Goal: Complete application form

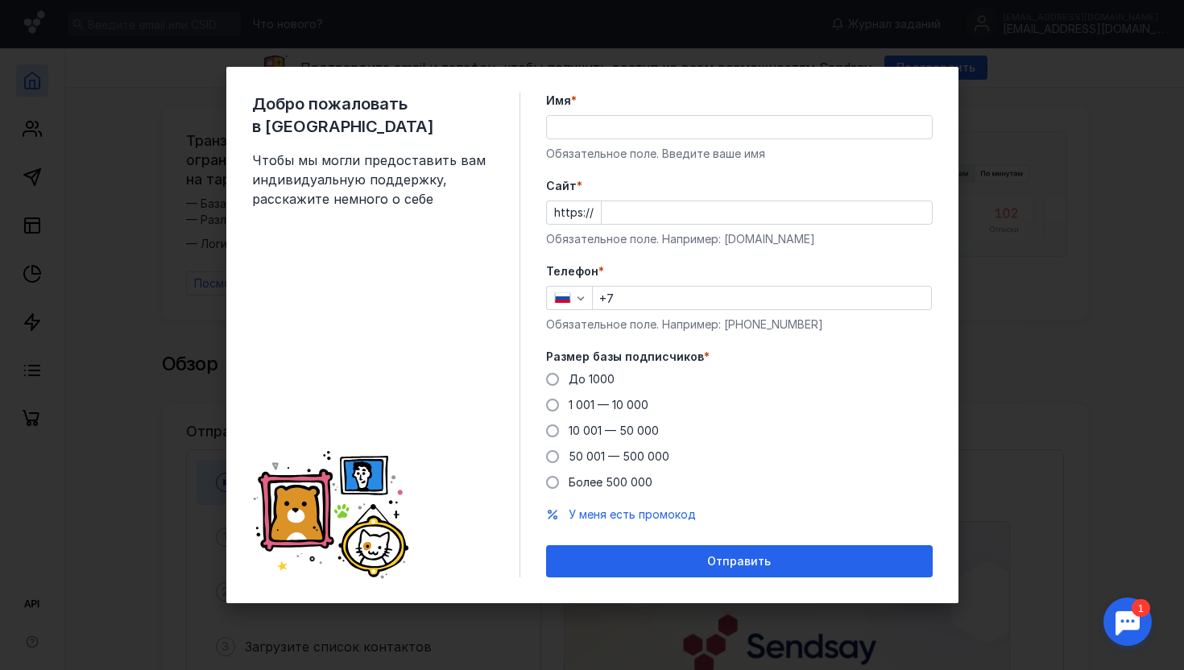
click at [610, 133] on input "Имя *" at bounding box center [739, 127] width 385 height 23
type input "[PERSON_NAME]"
click at [639, 205] on input "Cайт *" at bounding box center [767, 212] width 330 height 23
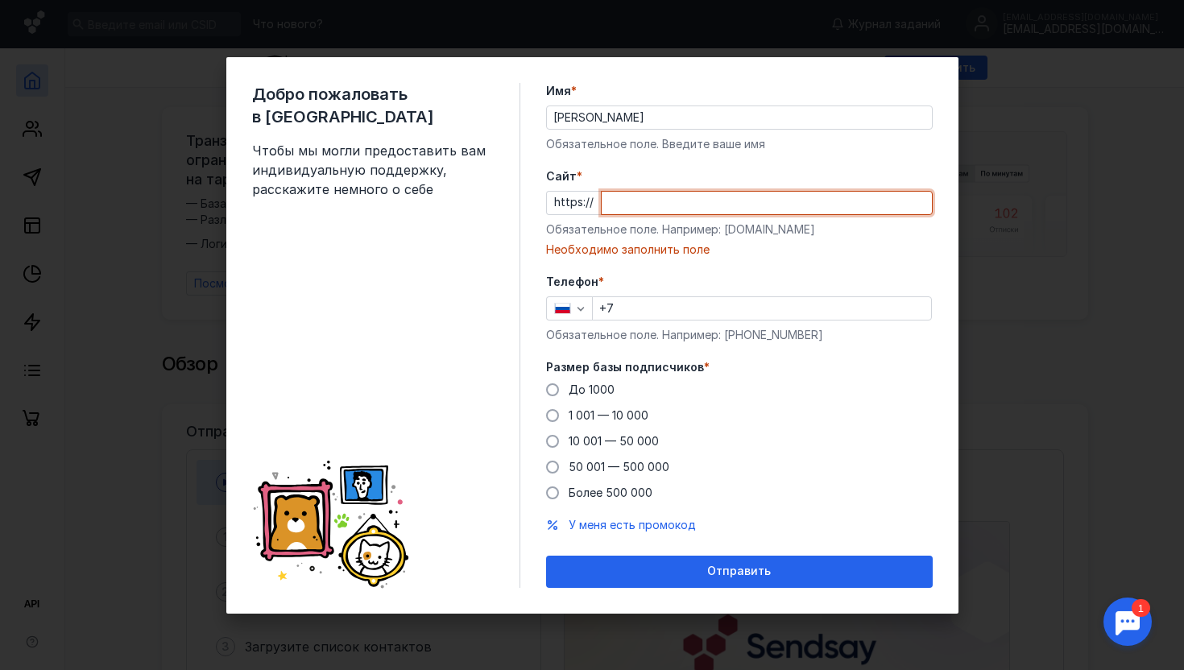
paste input "[DOMAIN_NAME][URL]"
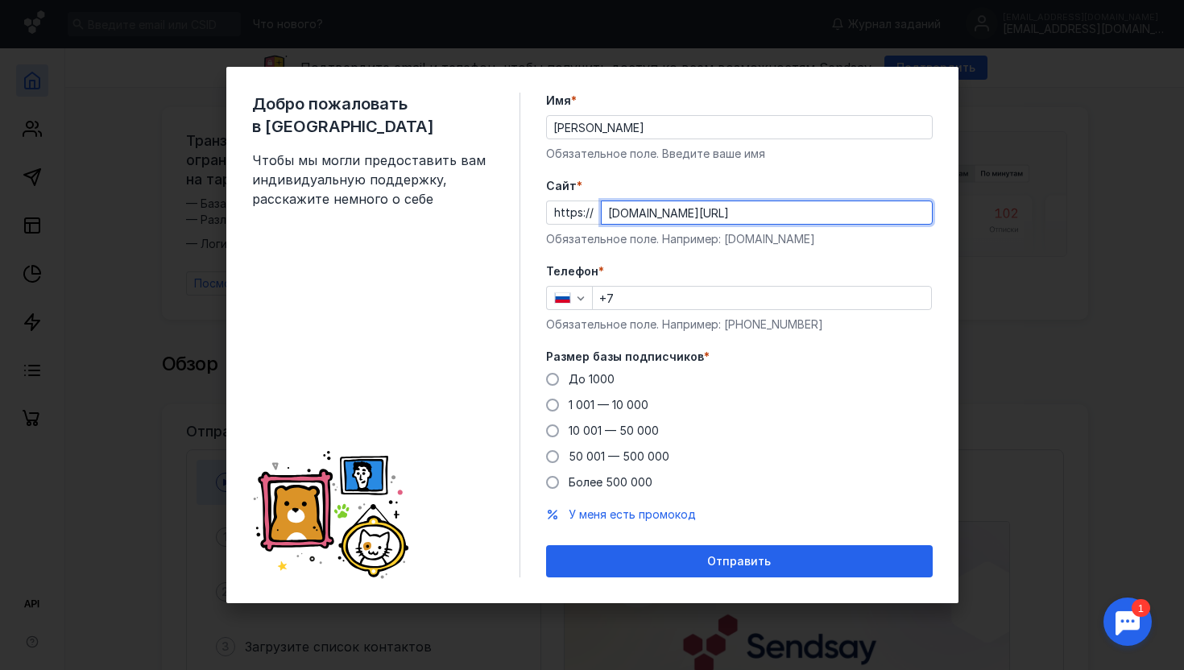
type input "[DOMAIN_NAME][URL]"
click at [619, 304] on input "+7" at bounding box center [762, 298] width 338 height 23
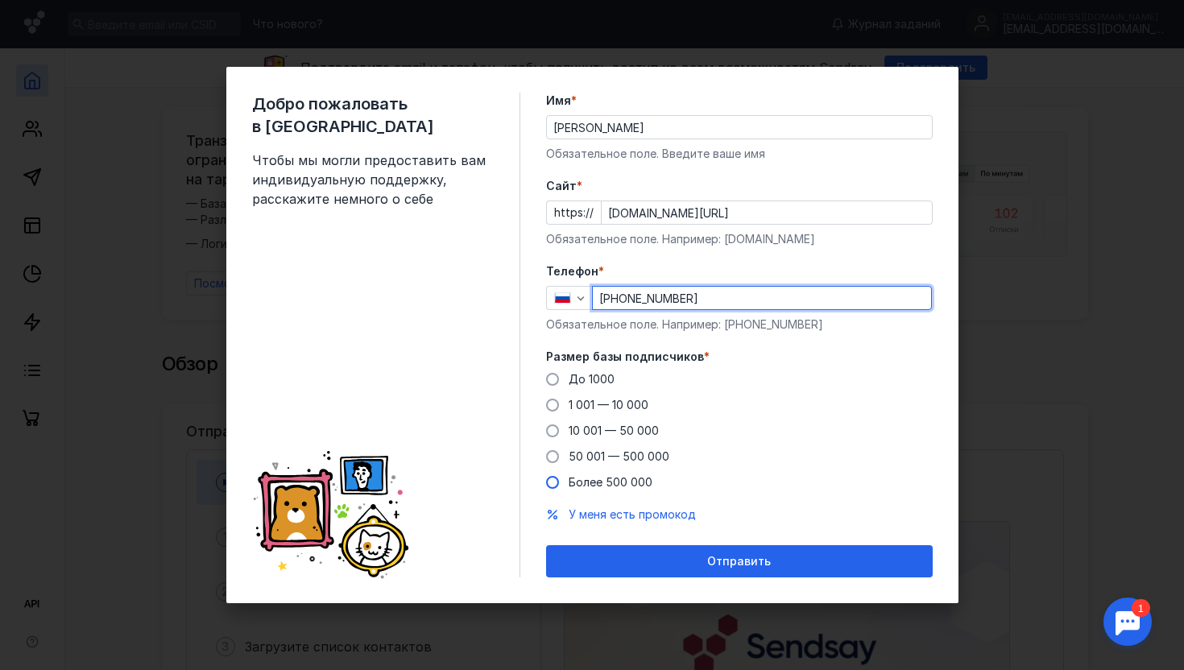
type input "[PHONE_NUMBER]"
click at [603, 480] on span "Более 500 000" at bounding box center [611, 482] width 84 height 14
click at [0, 0] on input "Более 500 000" at bounding box center [0, 0] width 0 height 0
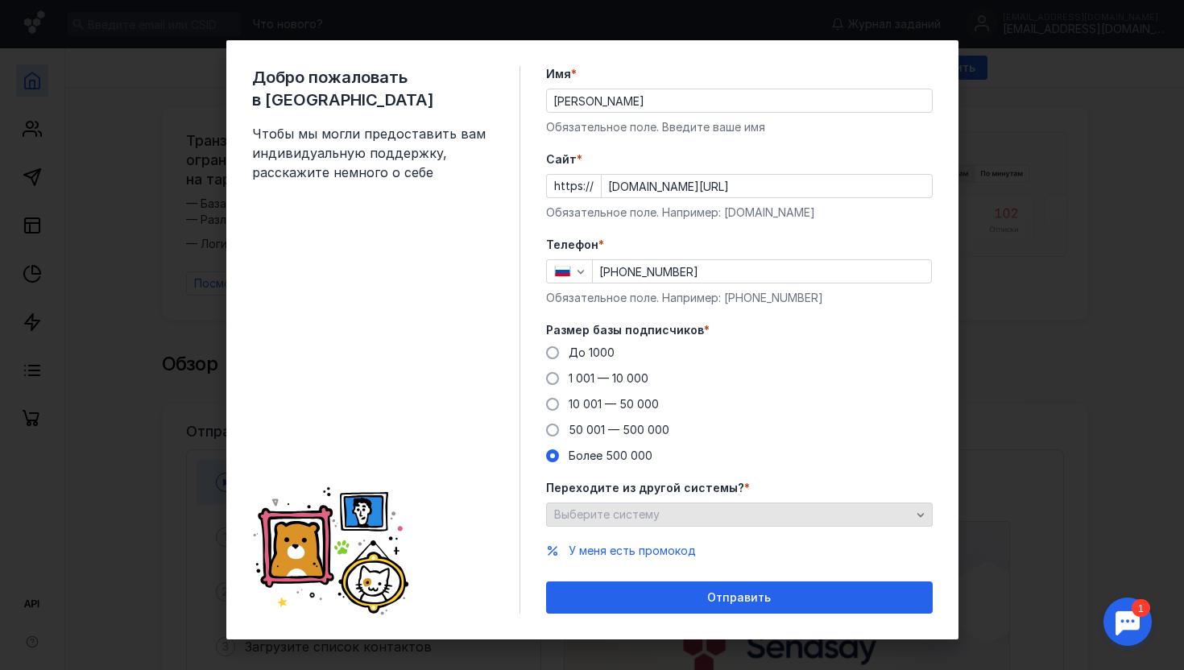
click at [637, 515] on span "Выберите систему" at bounding box center [606, 514] width 105 height 14
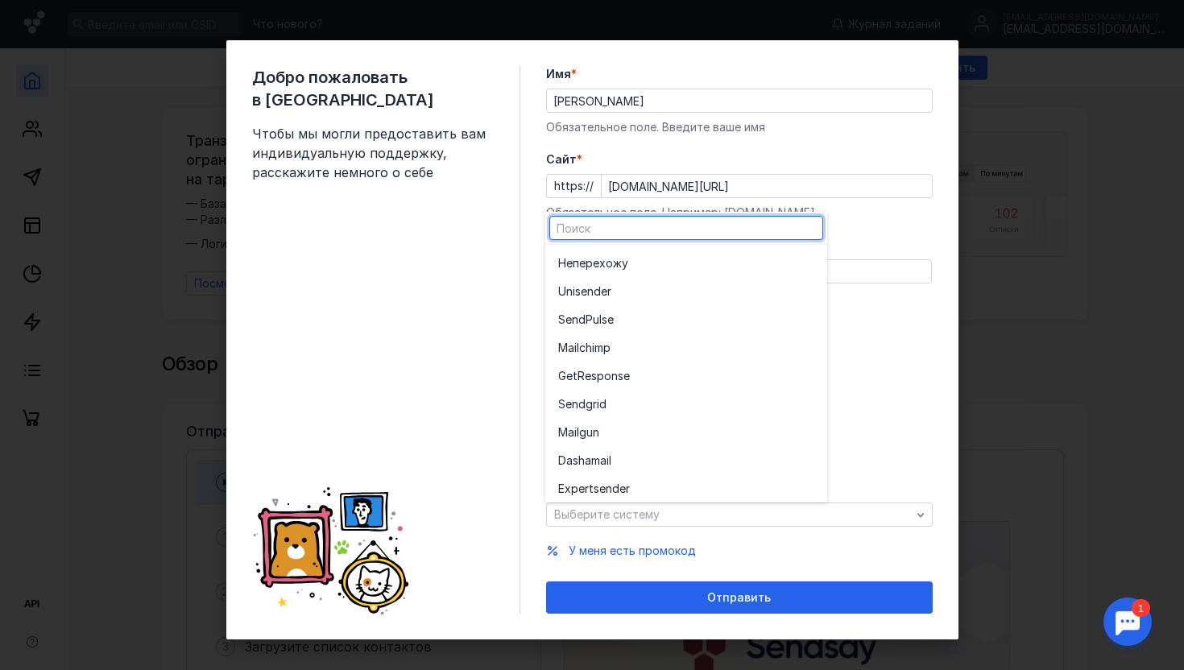
click at [459, 498] on div "Добро пожаловать в Sendsay Чтобы мы могли предоставить вам индивидуальную подде…" at bounding box center [386, 340] width 268 height 548
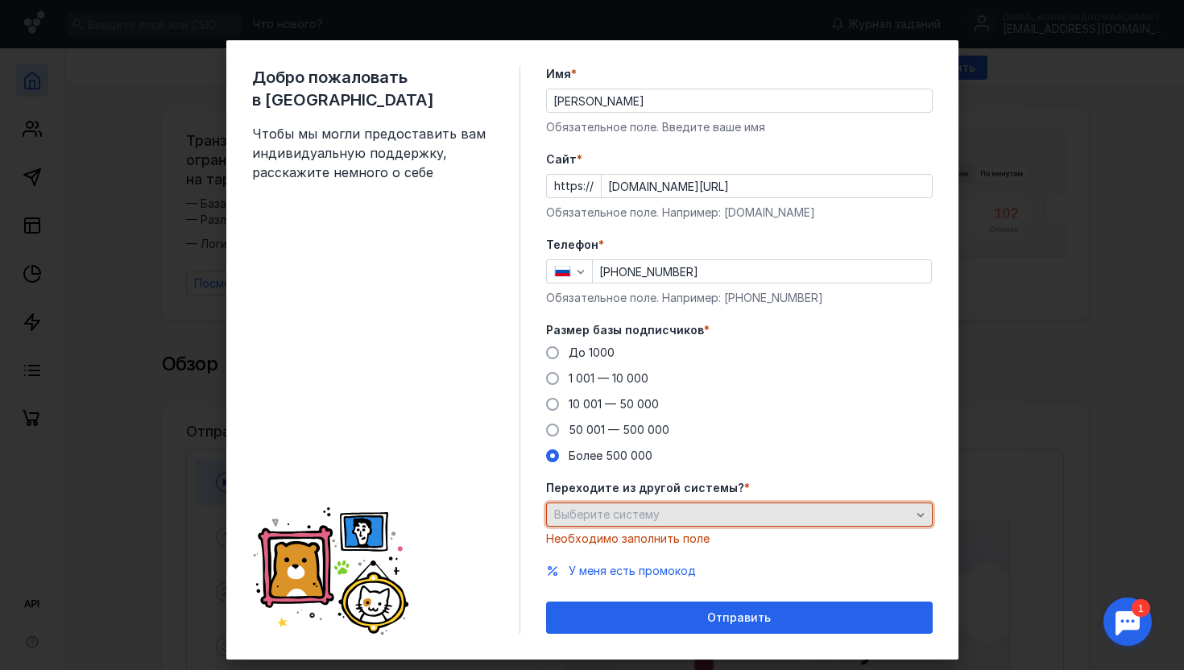
click at [631, 515] on span "Выберите систему" at bounding box center [606, 514] width 105 height 14
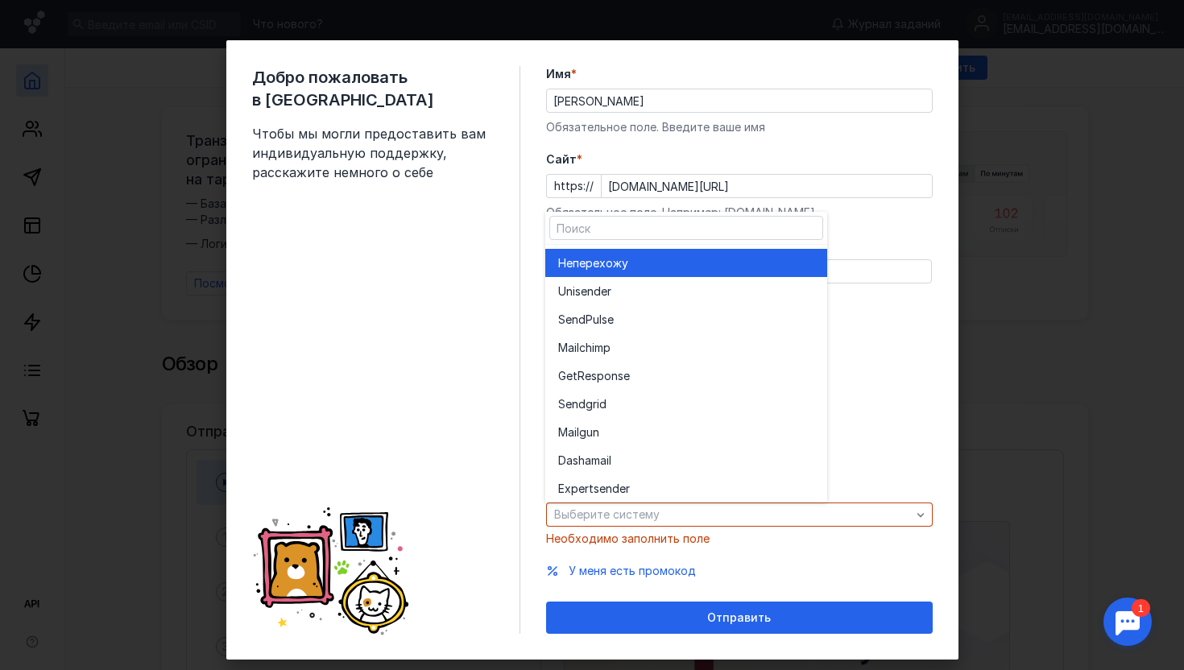
click at [640, 262] on div "Не перехожу" at bounding box center [686, 263] width 256 height 16
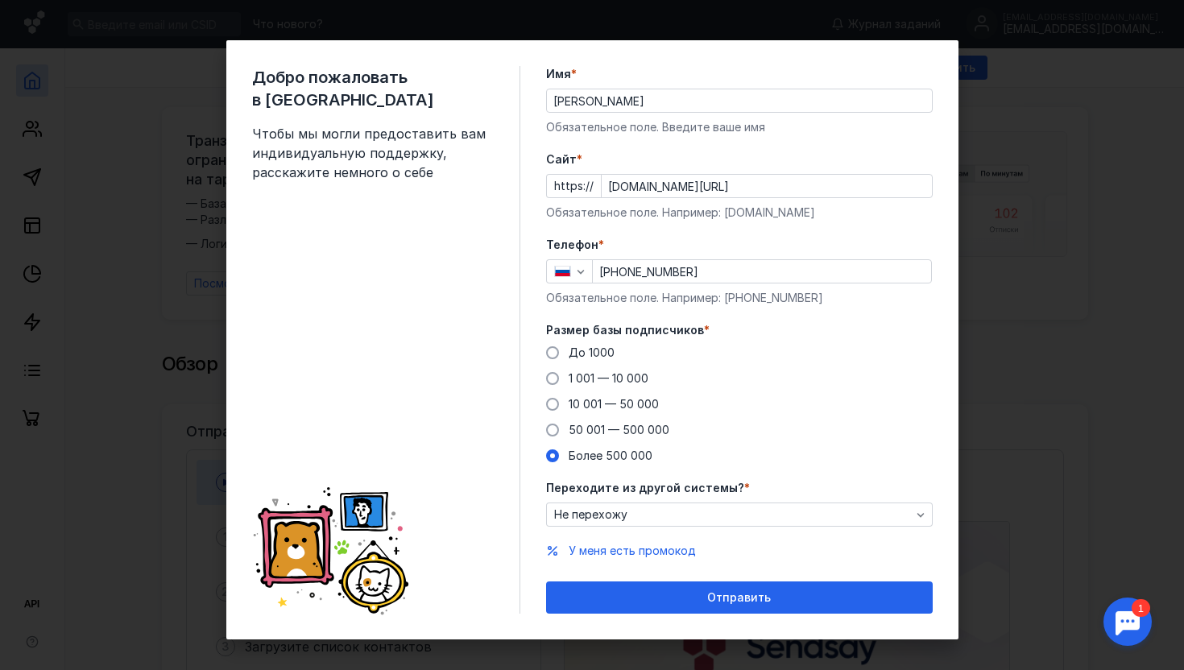
scroll to position [10, 0]
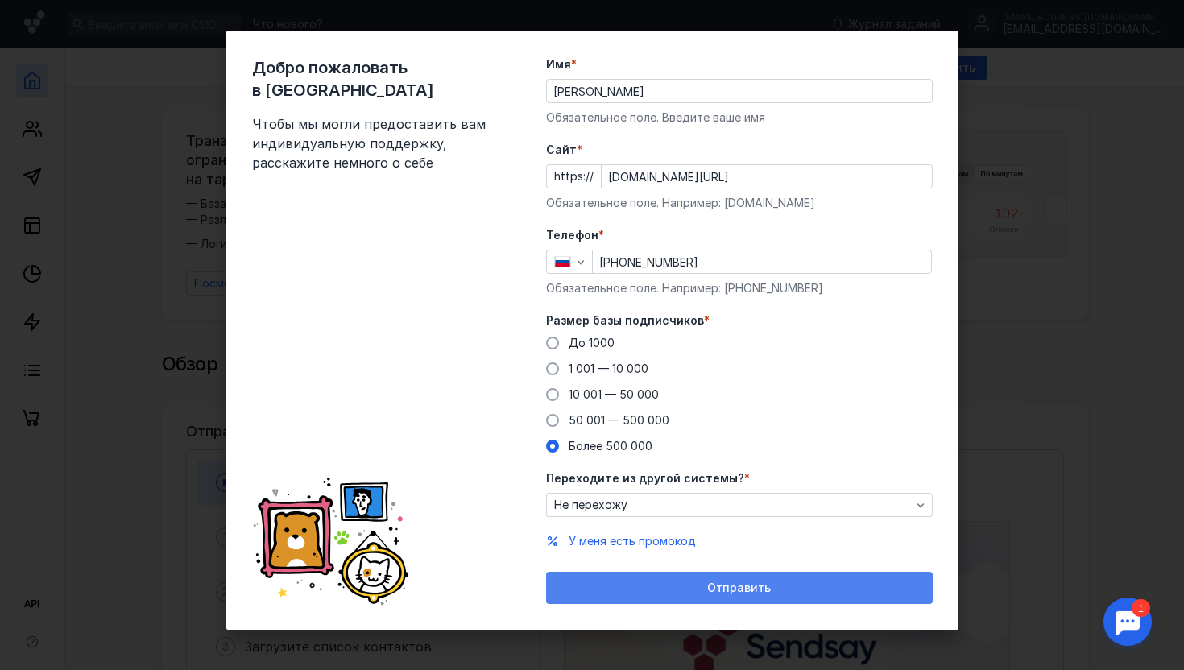
click at [689, 577] on div "Отправить" at bounding box center [739, 588] width 387 height 32
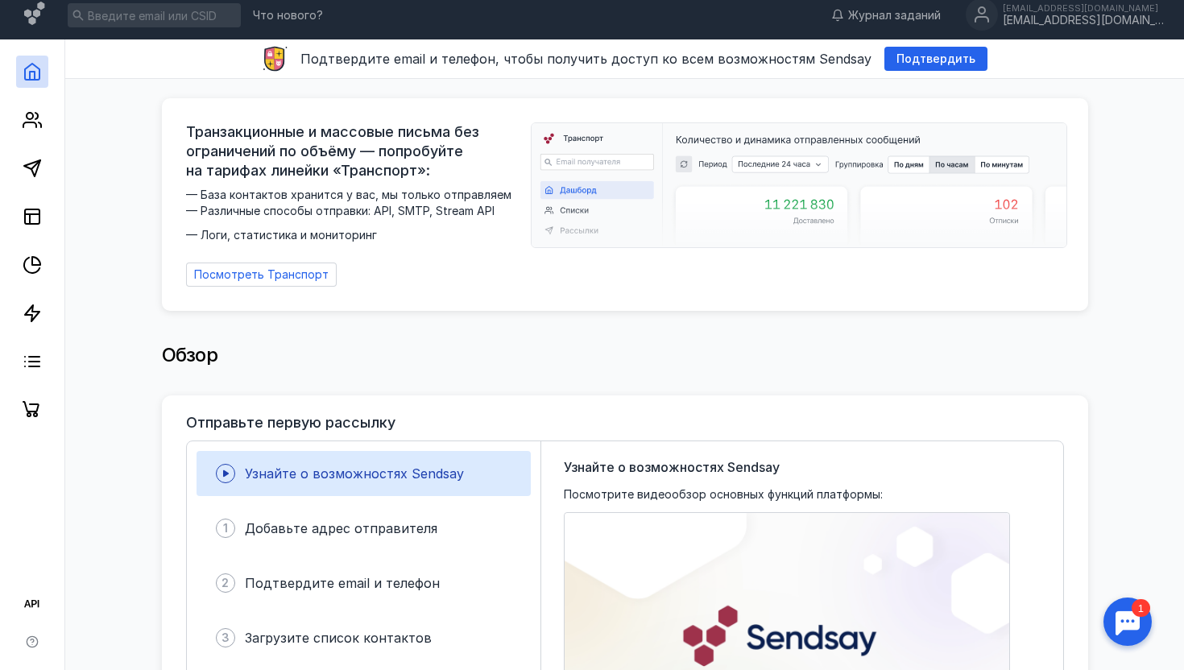
scroll to position [12, 0]
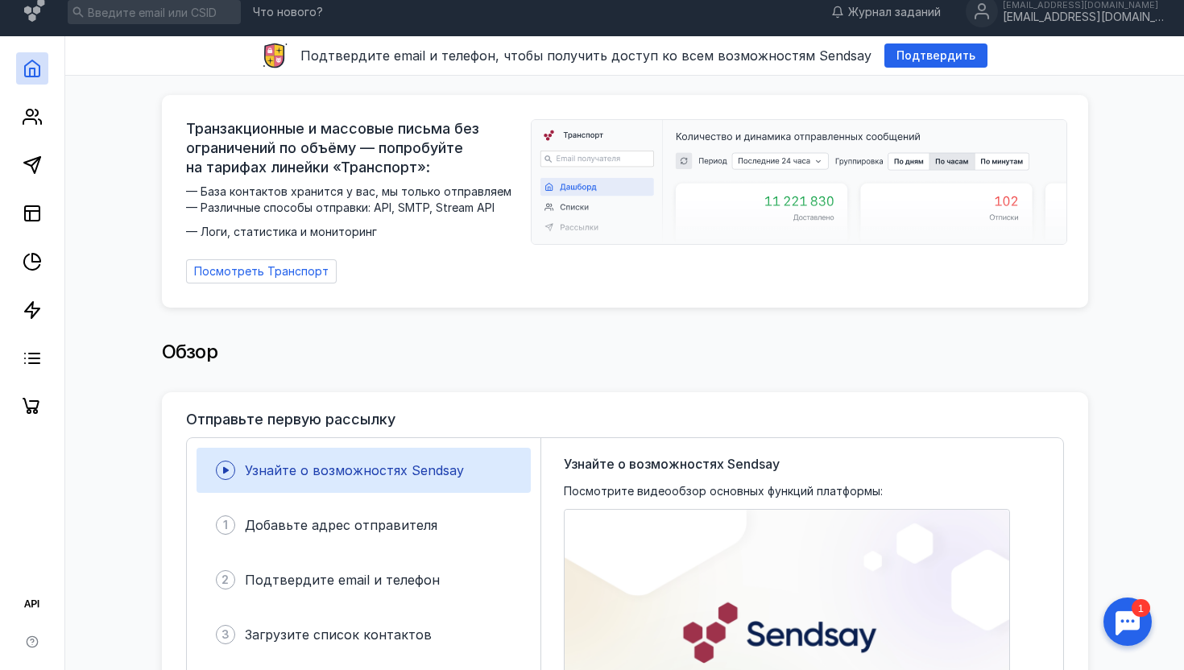
click at [1131, 614] on div at bounding box center [1127, 622] width 50 height 50
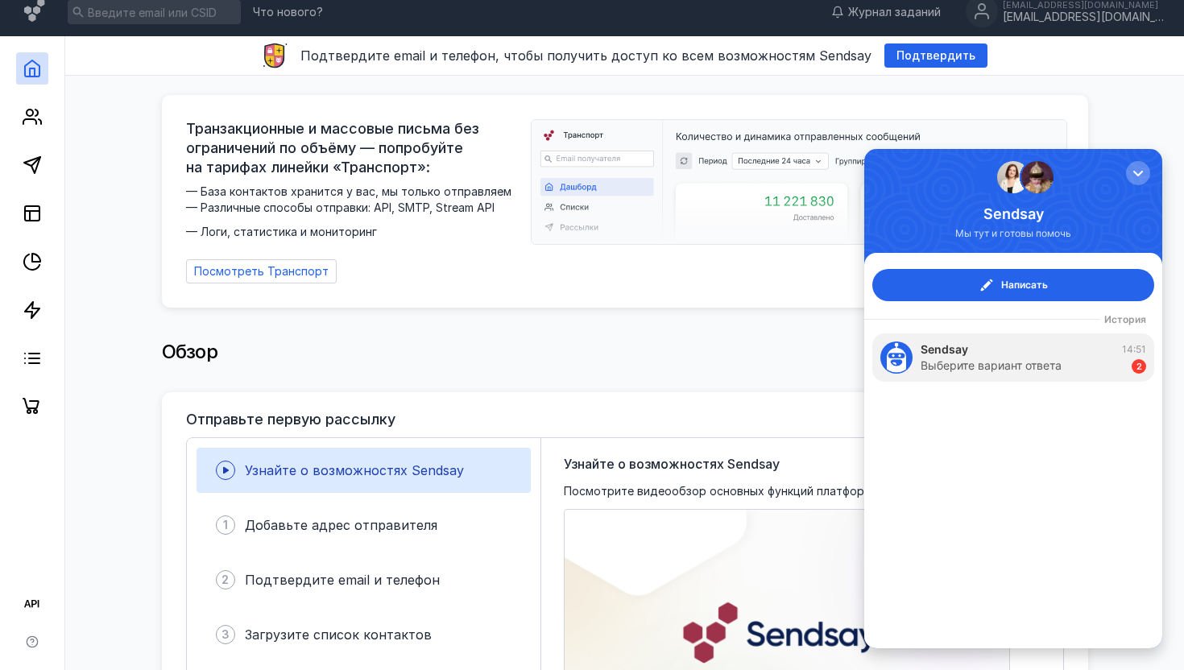
scroll to position [0, 0]
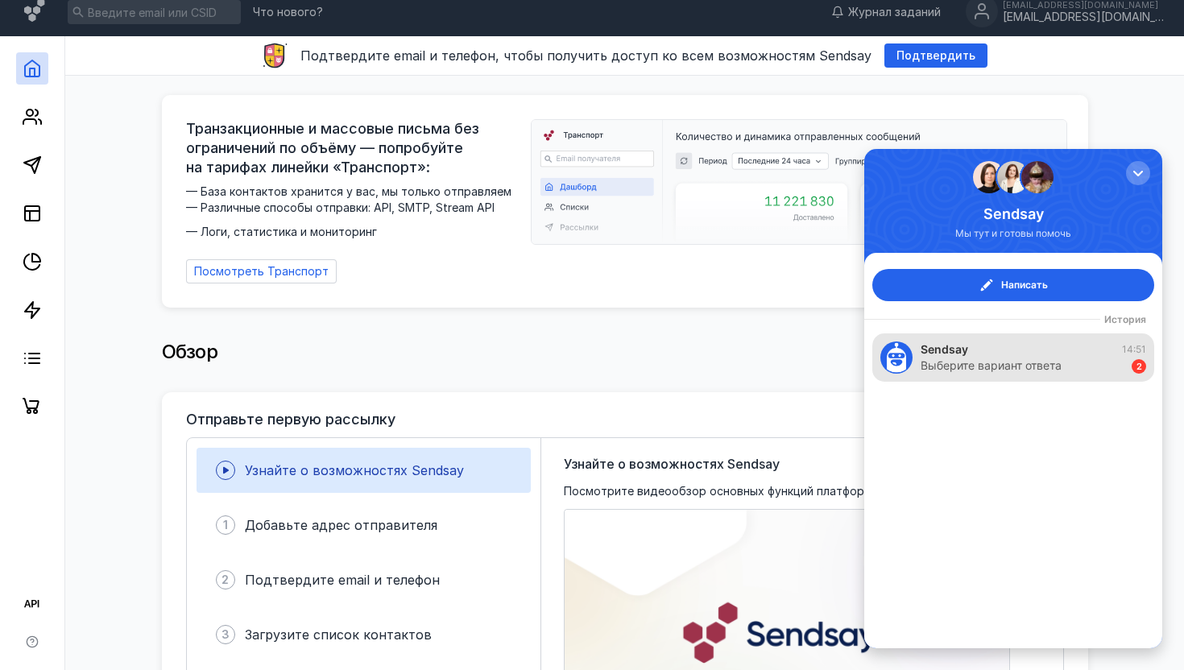
click at [1024, 370] on div "Выберите вариант ответа" at bounding box center [990, 366] width 141 height 16
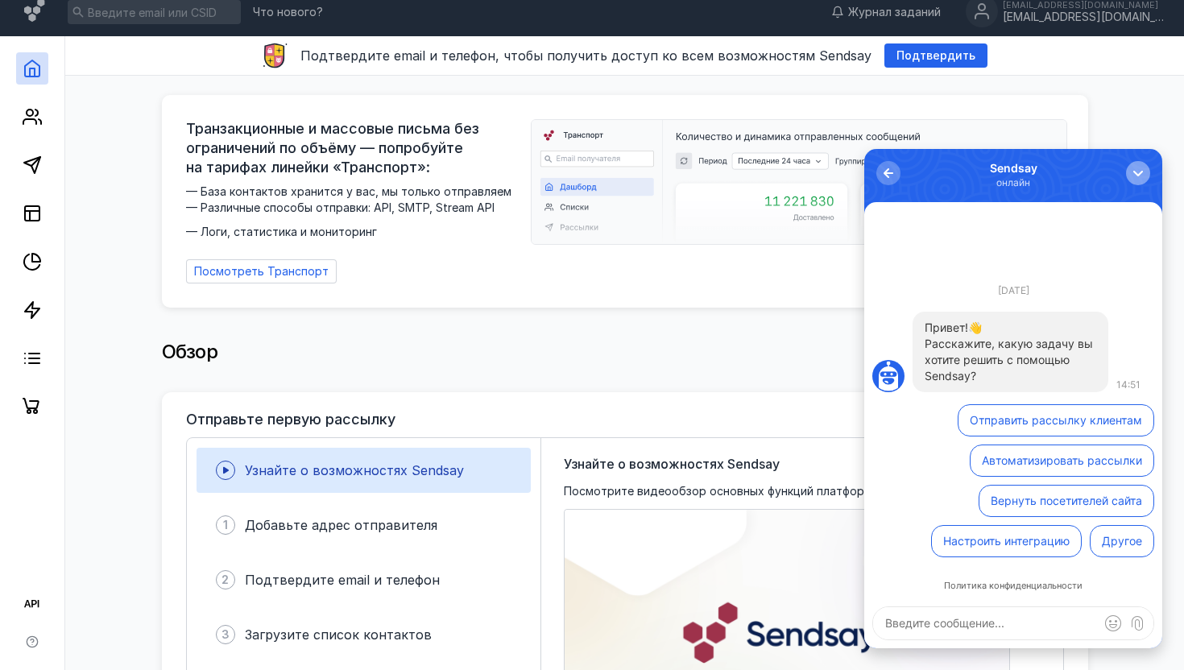
click at [1136, 167] on div "button" at bounding box center [1138, 173] width 16 height 16
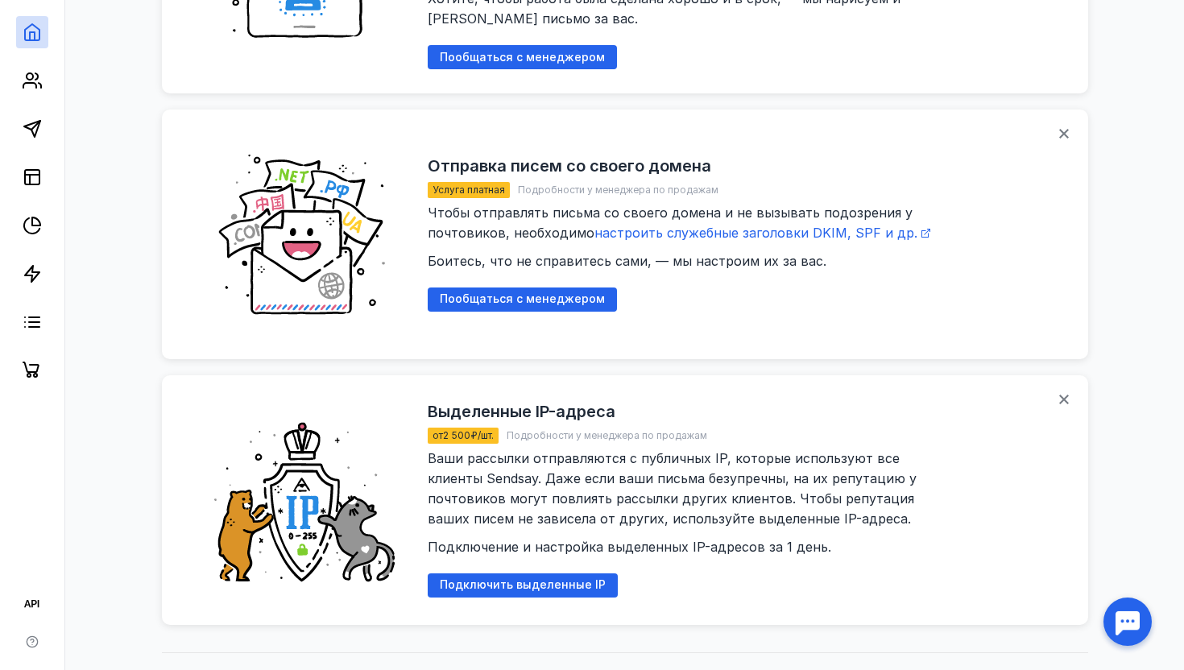
scroll to position [2087, 0]
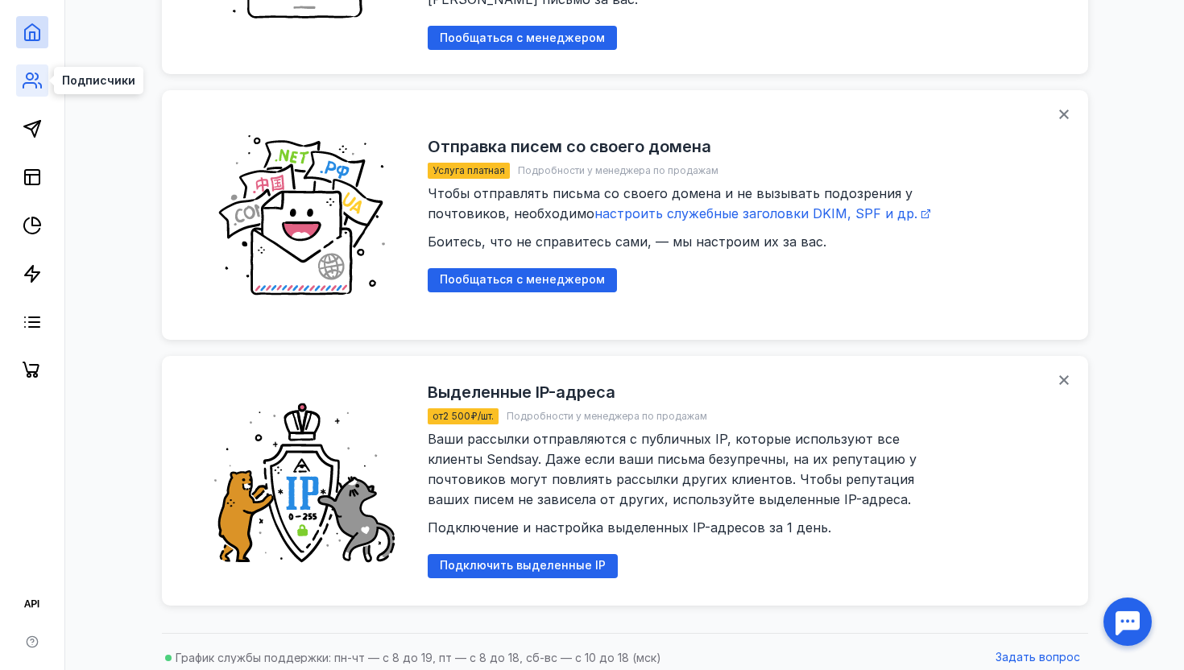
click at [30, 76] on icon at bounding box center [32, 80] width 19 height 19
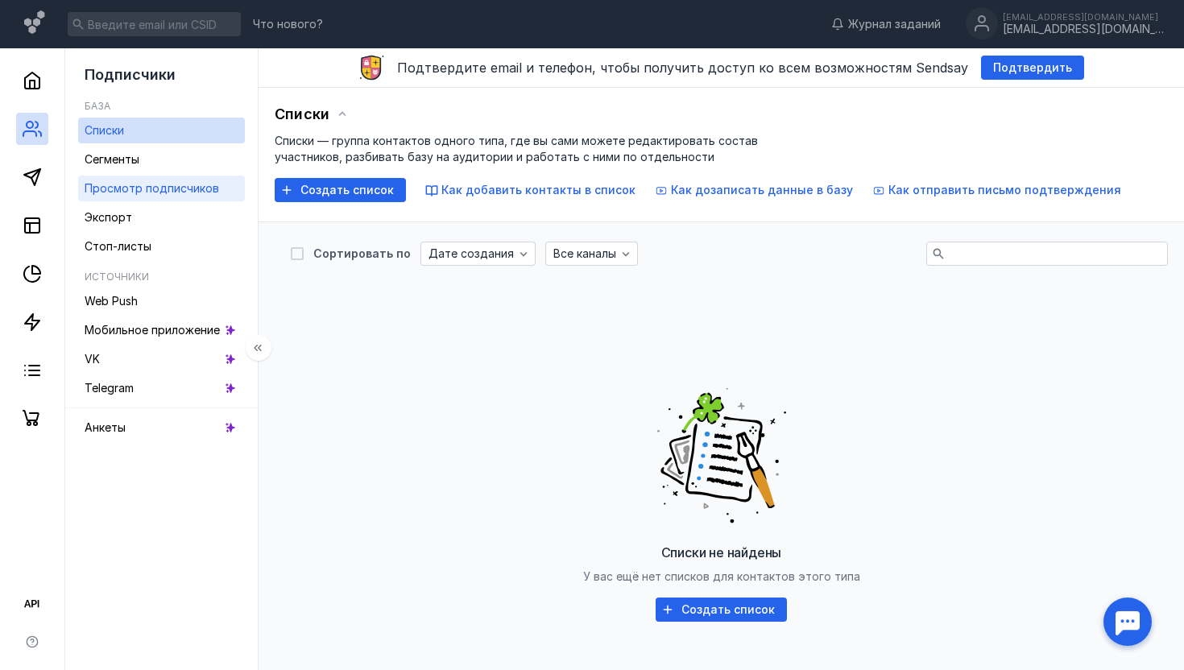
click at [121, 191] on span "Просмотр подписчиков" at bounding box center [152, 188] width 134 height 14
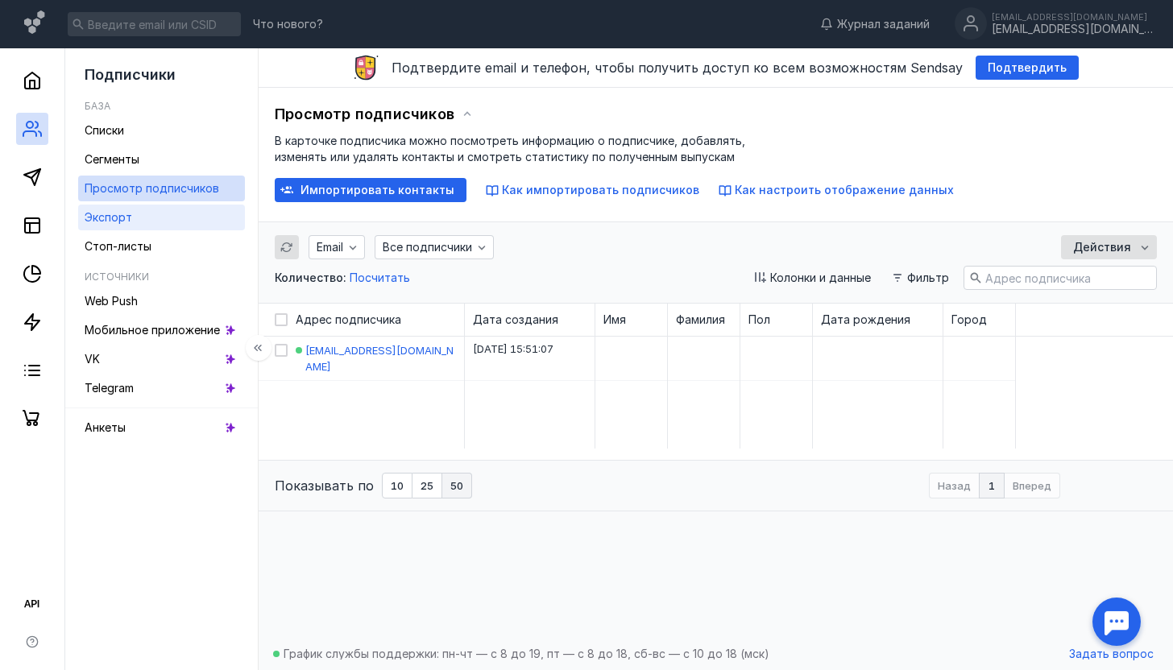
click at [121, 218] on span "Экспорт" at bounding box center [109, 217] width 48 height 14
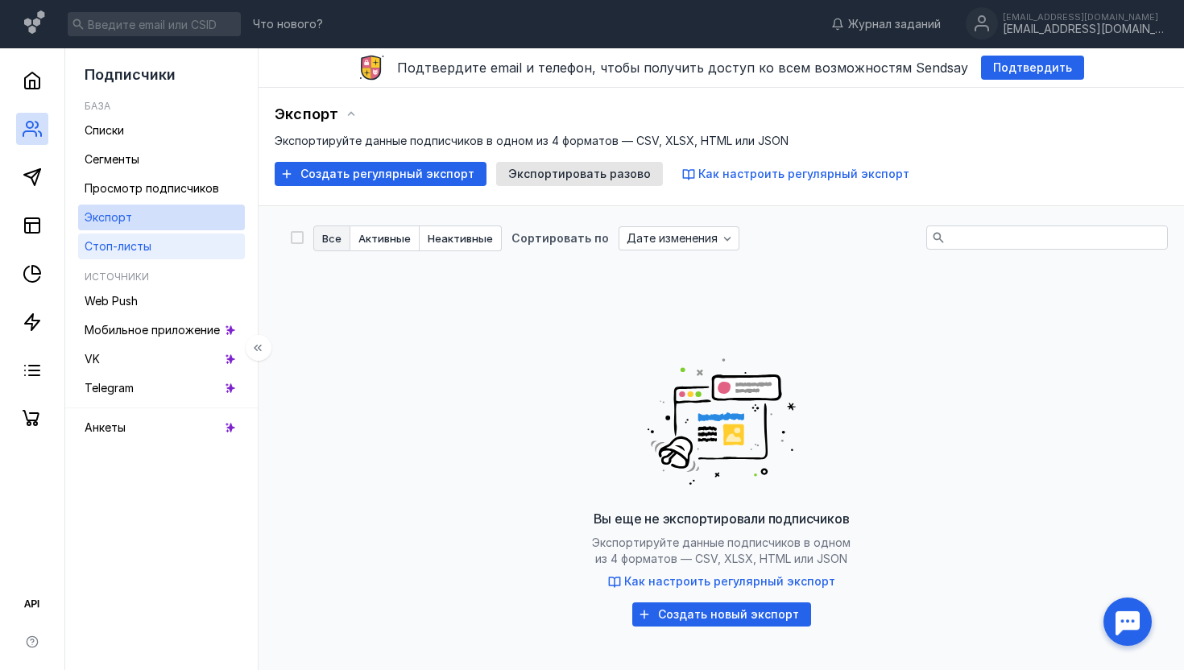
click at [125, 238] on div "Стоп-листы" at bounding box center [118, 246] width 67 height 19
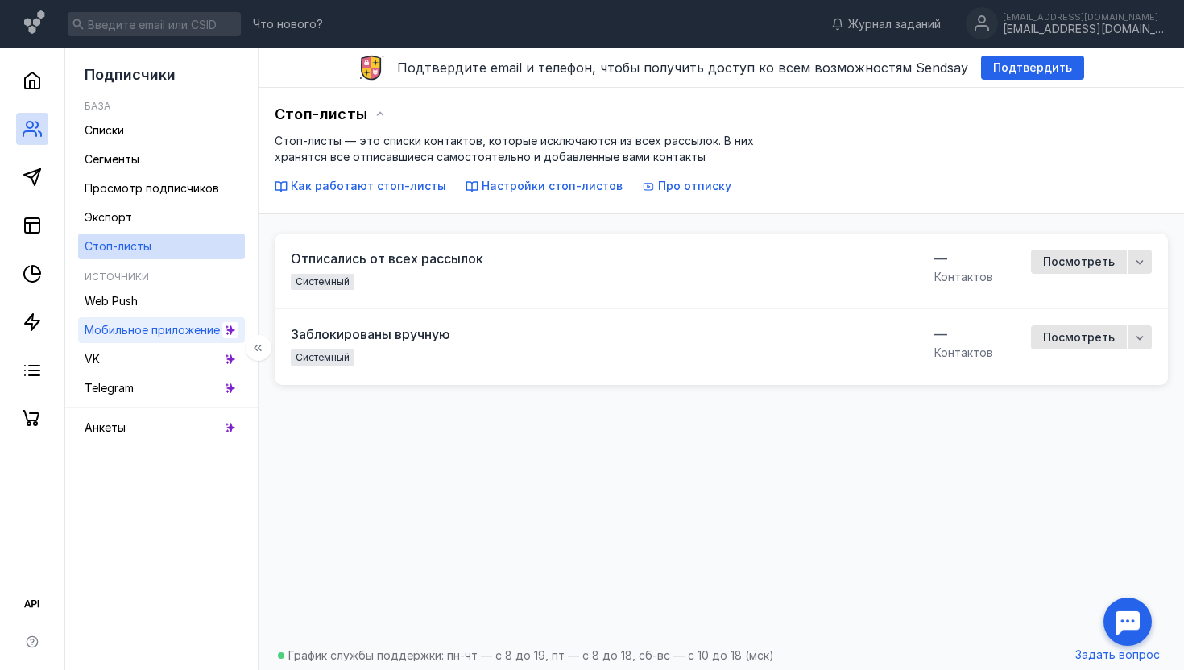
click at [130, 336] on span "Мобильное приложение" at bounding box center [152, 330] width 135 height 14
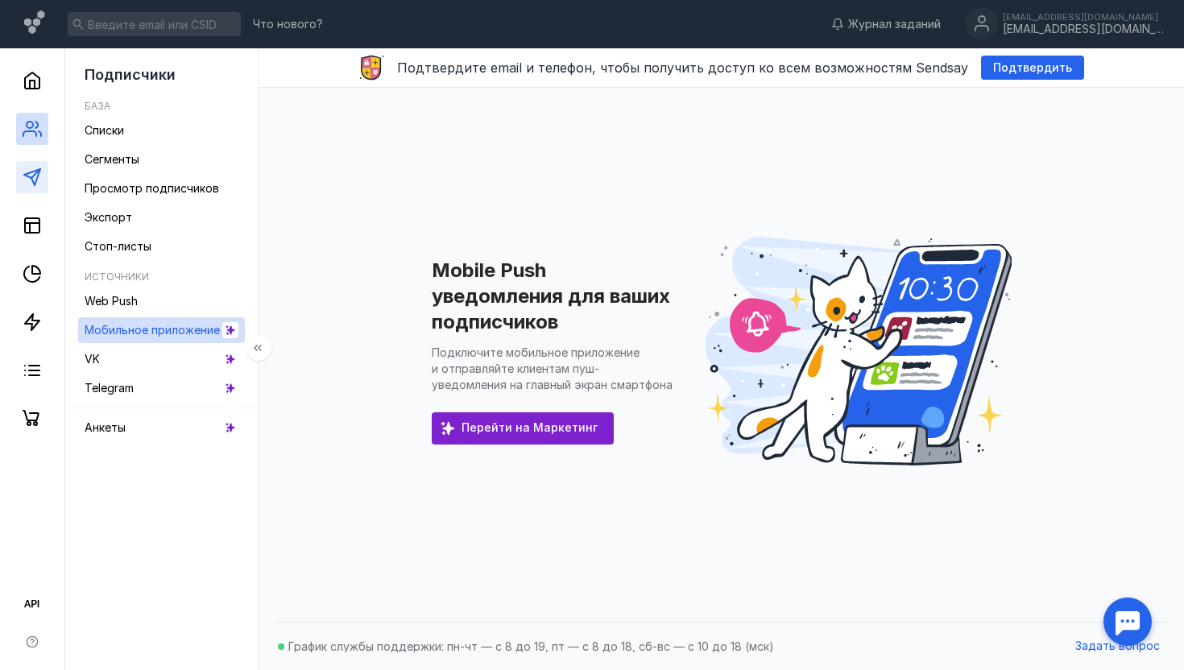
click at [25, 185] on icon at bounding box center [32, 177] width 19 height 19
